Goal: Task Accomplishment & Management: Manage account settings

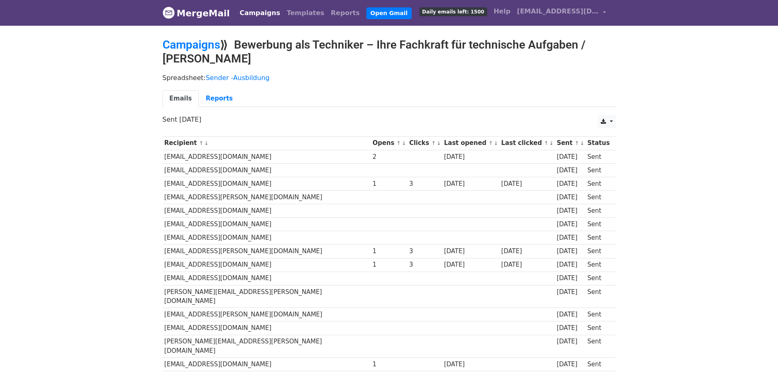
click at [590, 10] on span "[EMAIL_ADDRESS][DOMAIN_NAME]" at bounding box center [558, 12] width 82 height 10
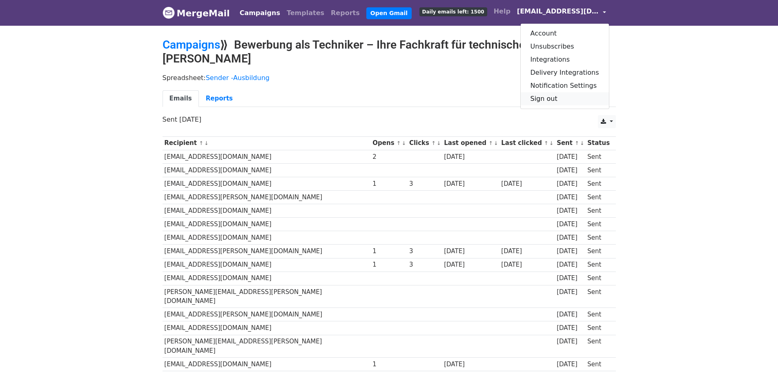
click at [558, 102] on link "Sign out" at bounding box center [565, 98] width 88 height 13
